Goal: Transaction & Acquisition: Purchase product/service

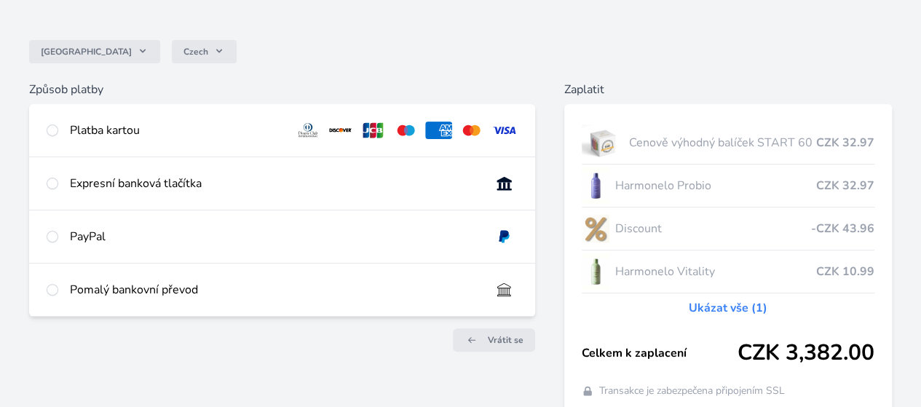
scroll to position [84, 0]
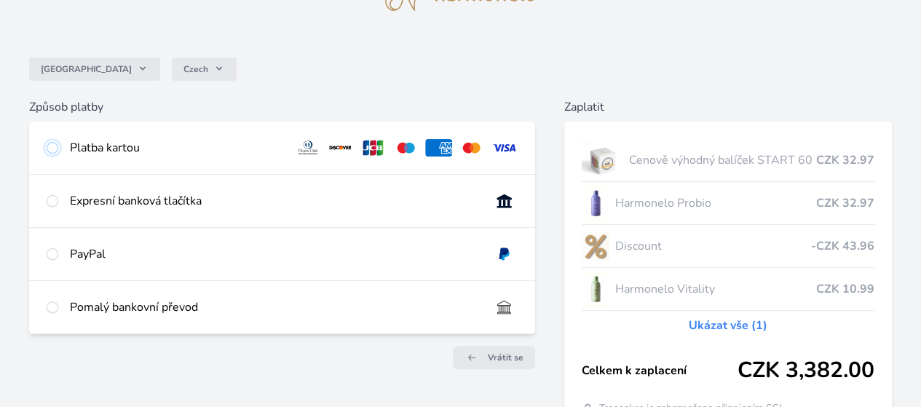
click at [58, 145] on input "radio" at bounding box center [53, 148] width 12 height 12
radio input "true"
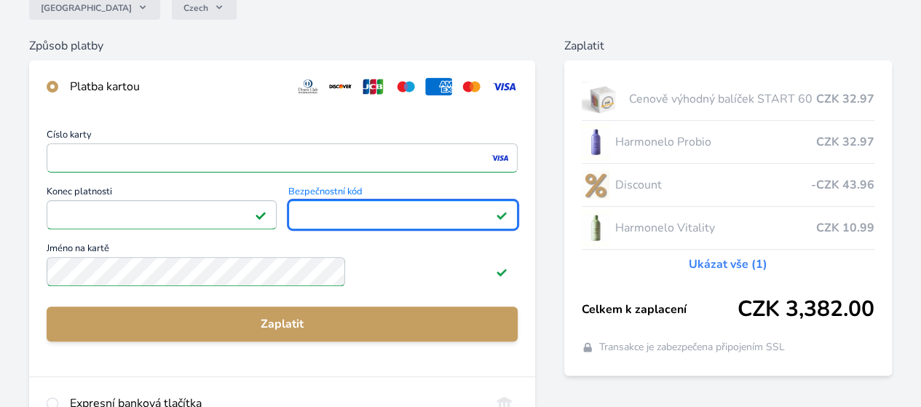
scroll to position [229, 0]
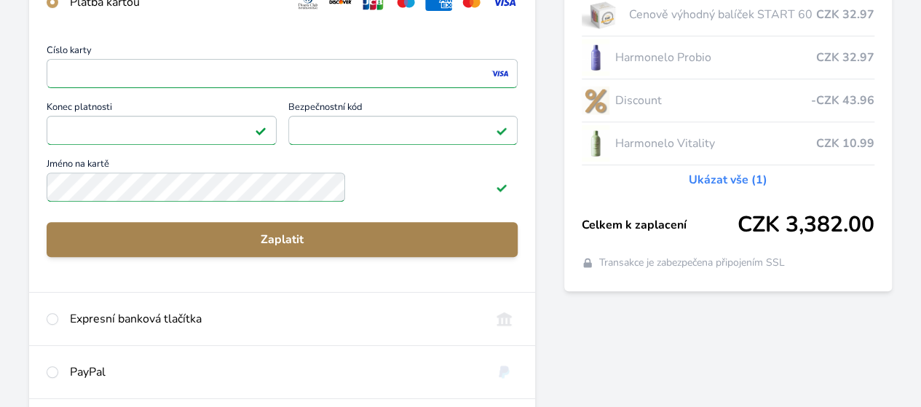
click at [363, 245] on span "Zaplatit" at bounding box center [282, 239] width 448 height 17
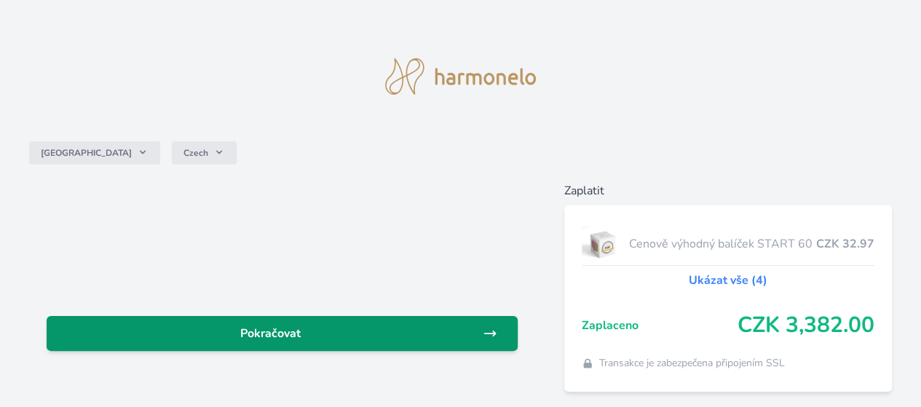
click at [410, 333] on span "Pokračovat" at bounding box center [270, 333] width 425 height 17
